Goal: Check status

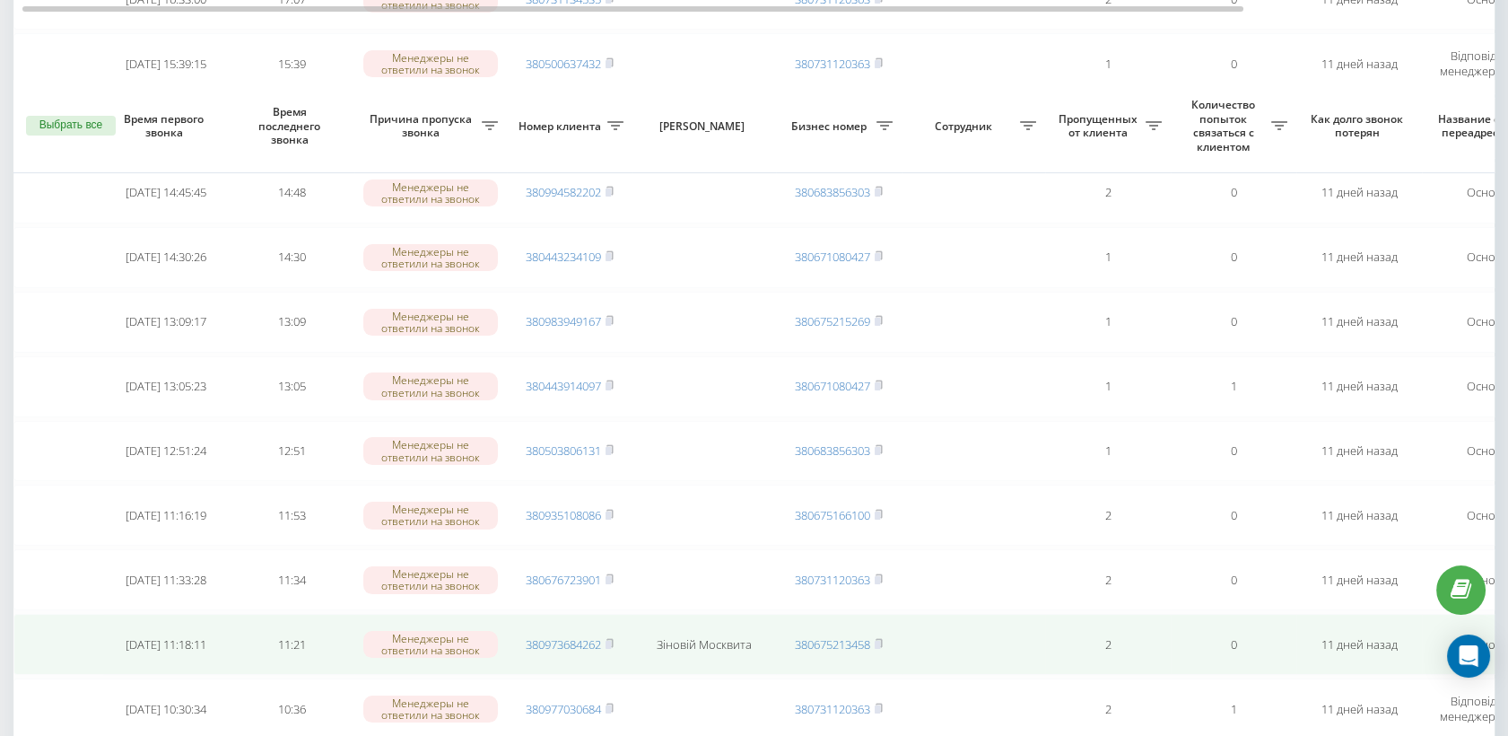
scroll to position [1096, 0]
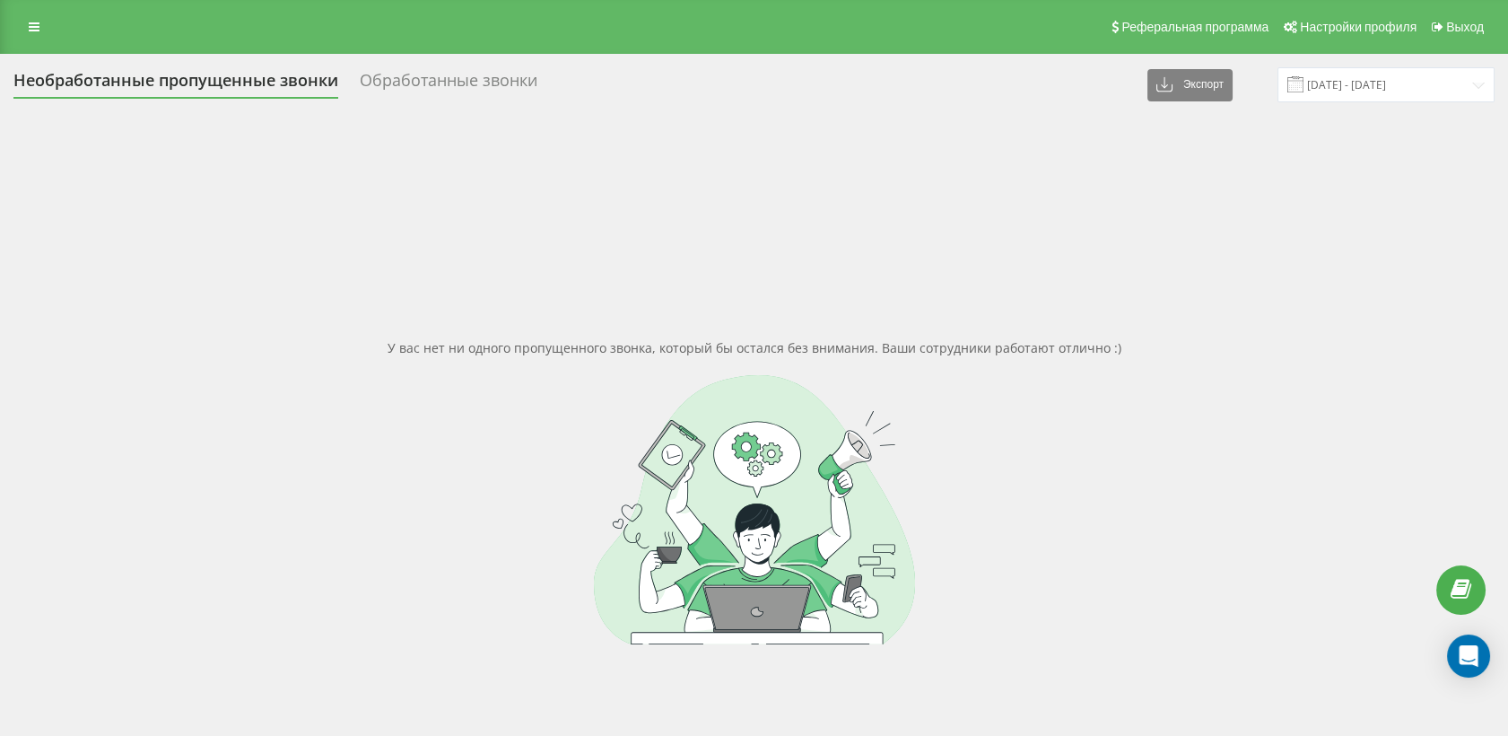
click at [0, 221] on html "[DOMAIN_NAME] Проекты [DOMAIN_NAME] Дашборд Центр обращений Журнал звонков Журн…" at bounding box center [754, 368] width 1508 height 736
drag, startPoint x: 133, startPoint y: 353, endPoint x: 0, endPoint y: 96, distance: 289.7
click at [133, 353] on div "У вас нет ни одного пропущенного звонка, который бы остался без внимания. Ваши …" at bounding box center [753, 492] width 1481 height 736
